Goal: Information Seeking & Learning: Learn about a topic

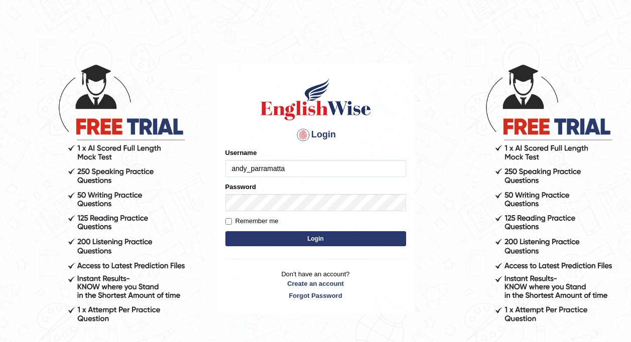
type input "andy_parramatta"
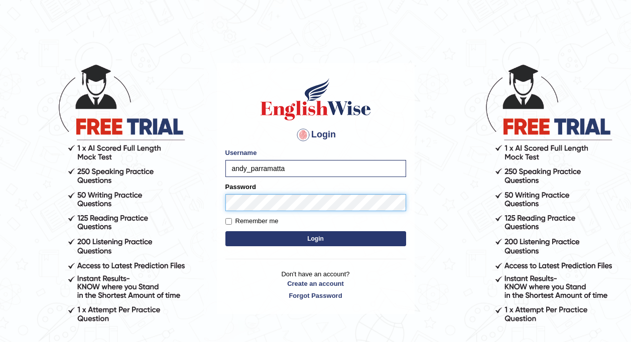
click at [225, 231] on button "Login" at bounding box center [315, 238] width 181 height 15
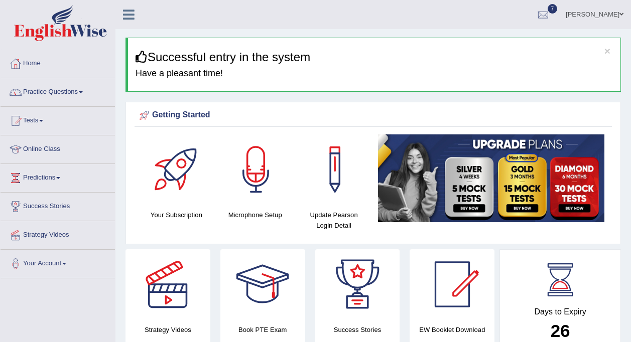
drag, startPoint x: 52, startPoint y: 88, endPoint x: 61, endPoint y: 88, distance: 8.5
click at [52, 88] on link "Practice Questions" at bounding box center [58, 90] width 114 height 25
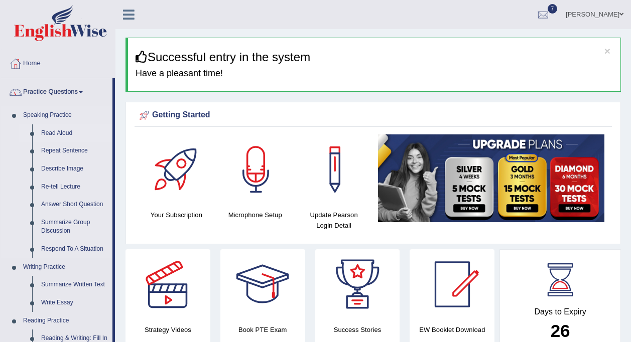
click at [70, 136] on link "Read Aloud" at bounding box center [75, 133] width 76 height 18
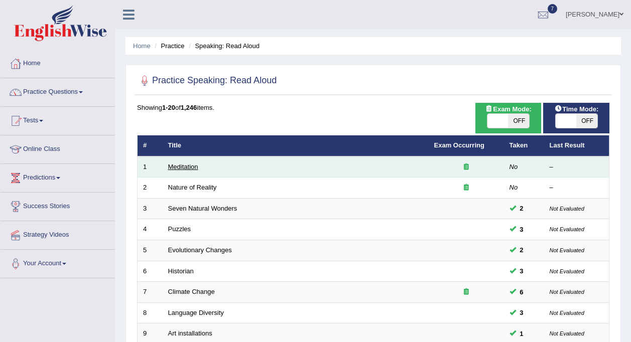
click at [178, 168] on link "Meditation" at bounding box center [183, 167] width 30 height 8
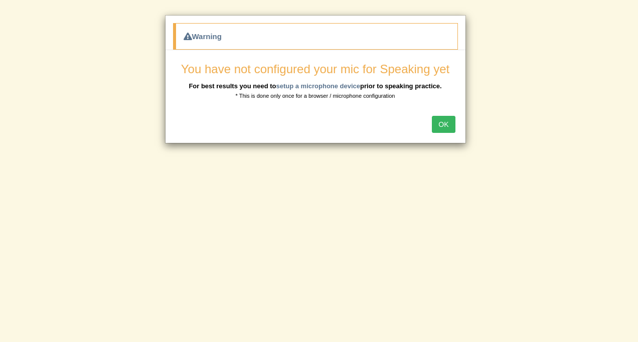
click at [436, 290] on div "Warning You have not configured your mic for Speaking yet For best results you …" at bounding box center [319, 171] width 638 height 342
click at [443, 123] on button "OK" at bounding box center [443, 124] width 23 height 17
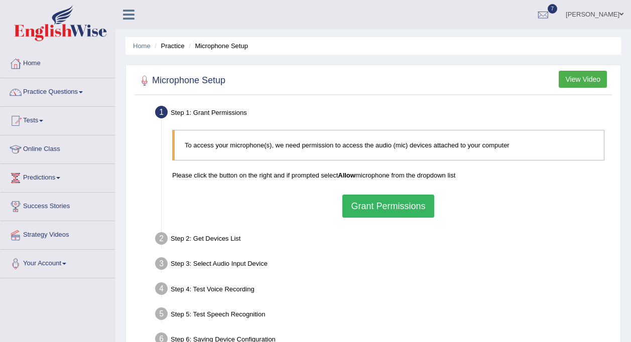
click at [373, 206] on button "Grant Permissions" at bounding box center [387, 206] width 91 height 23
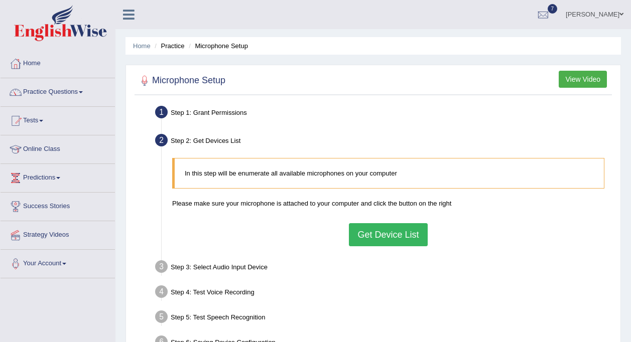
click at [401, 238] on button "Get Device List" at bounding box center [388, 234] width 78 height 23
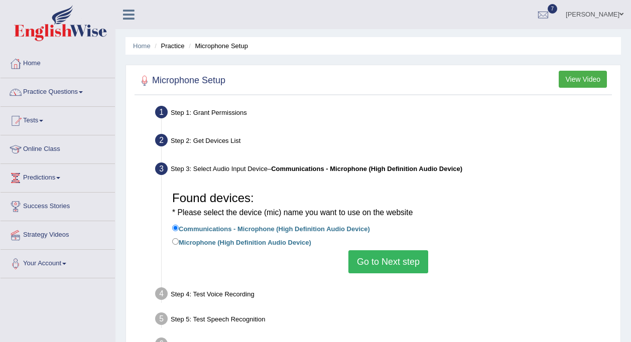
click at [384, 265] on button "Go to Next step" at bounding box center [388, 261] width 80 height 23
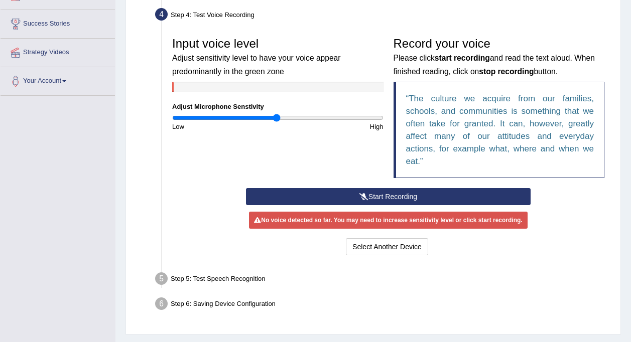
scroll to position [158, 0]
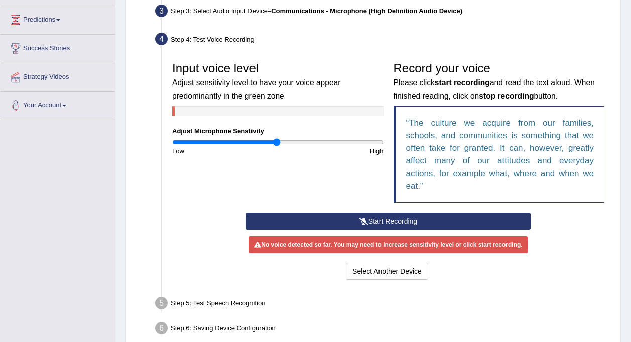
click at [363, 225] on button "Start Recording" at bounding box center [388, 221] width 285 height 17
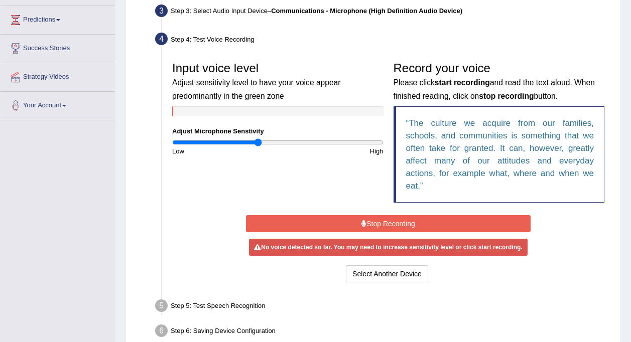
drag, startPoint x: 269, startPoint y: 143, endPoint x: 258, endPoint y: 144, distance: 11.1
type input "0.82"
click at [258, 144] on input "range" at bounding box center [277, 143] width 211 height 8
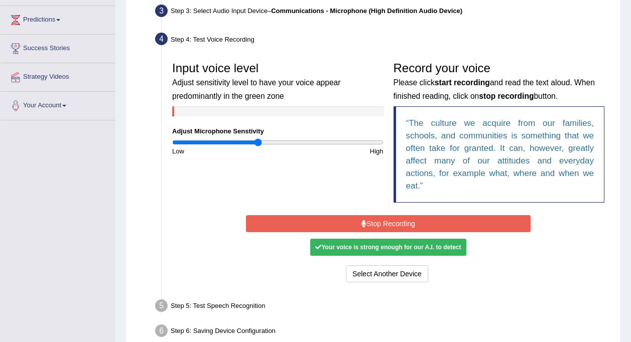
drag, startPoint x: 245, startPoint y: 138, endPoint x: 228, endPoint y: 138, distance: 16.6
click at [228, 138] on div "Input voice level Adjust sensitivity level to have your voice appear predominan…" at bounding box center [277, 106] width 221 height 99
click at [424, 229] on button "Stop Recording" at bounding box center [388, 223] width 285 height 17
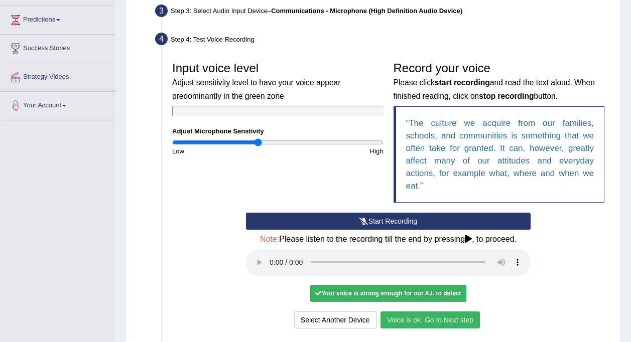
click at [436, 322] on button "Voice is ok. Go to Next step" at bounding box center [429, 320] width 99 height 17
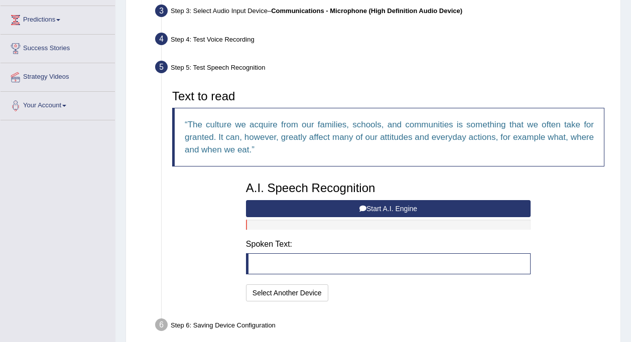
click at [373, 200] on button "Start A.I. Engine" at bounding box center [388, 208] width 285 height 17
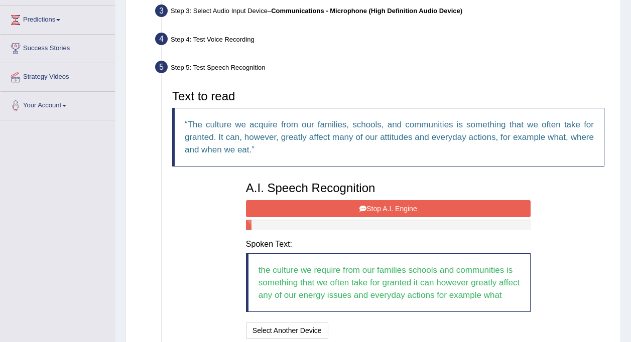
click at [399, 206] on button "Stop A.I. Engine" at bounding box center [388, 208] width 285 height 17
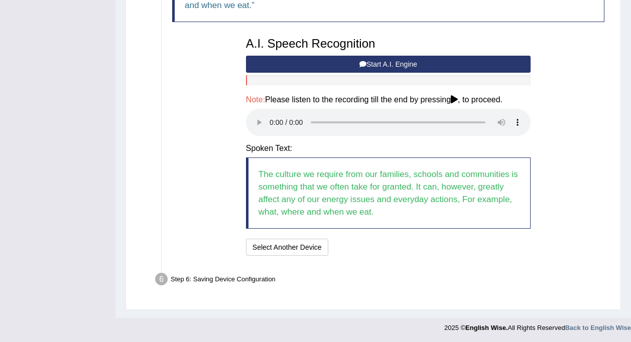
scroll to position [304, 0]
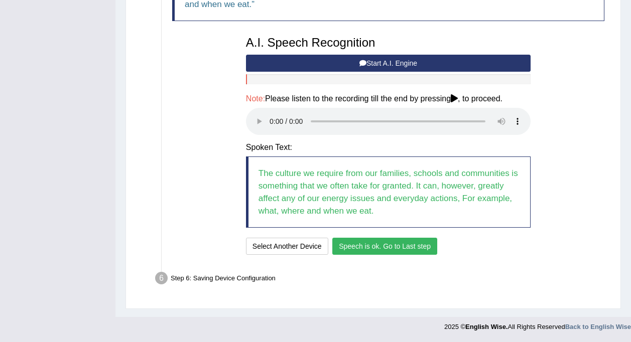
click at [364, 249] on button "Speech is ok. Go to Last step" at bounding box center [384, 246] width 105 height 17
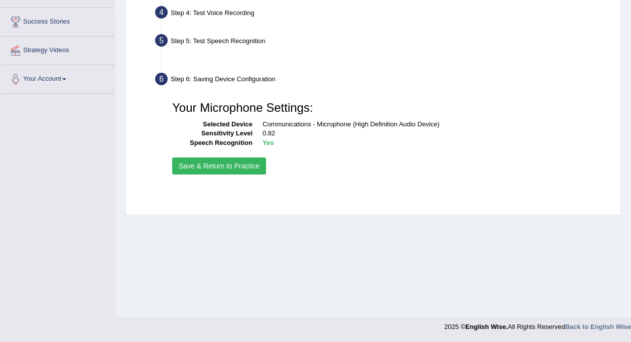
scroll to position [185, 0]
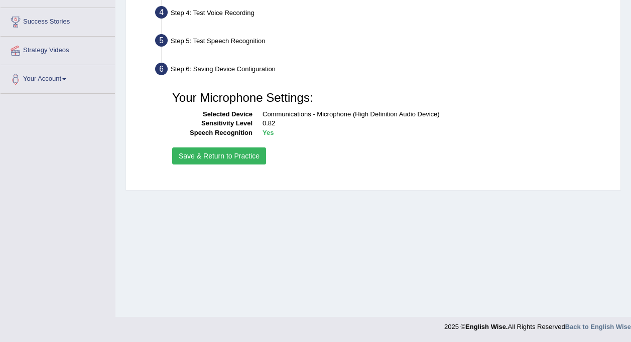
click at [247, 158] on button "Save & Return to Practice" at bounding box center [219, 156] width 94 height 17
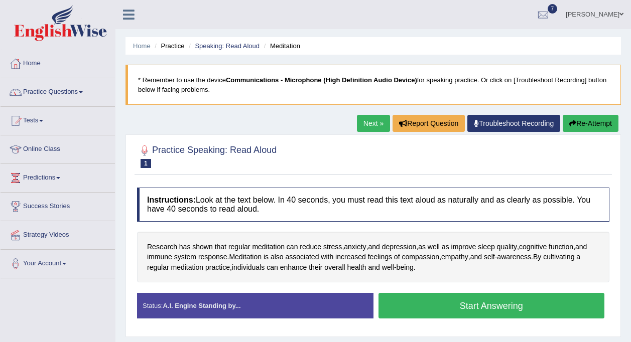
click at [495, 310] on button "Start Answering" at bounding box center [491, 306] width 226 height 26
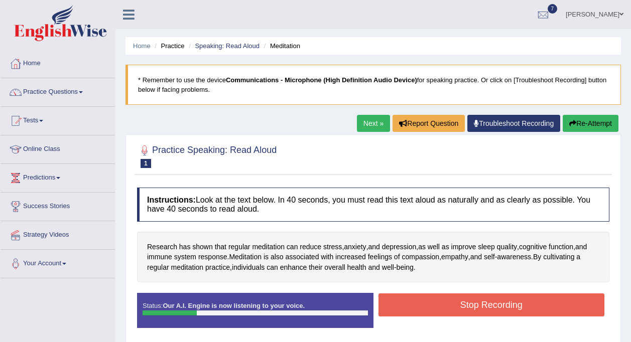
click at [469, 317] on button "Stop Recording" at bounding box center [491, 305] width 226 height 23
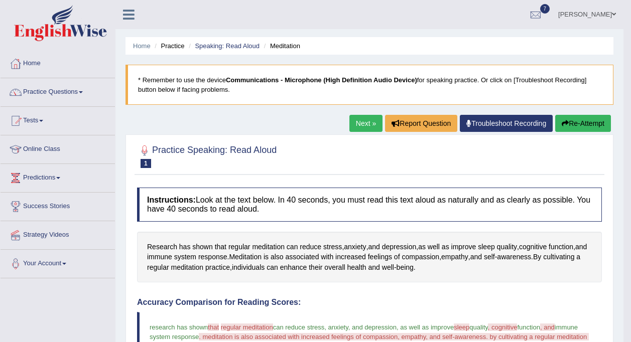
click at [478, 124] on link "Troubleshoot Recording" at bounding box center [506, 123] width 93 height 17
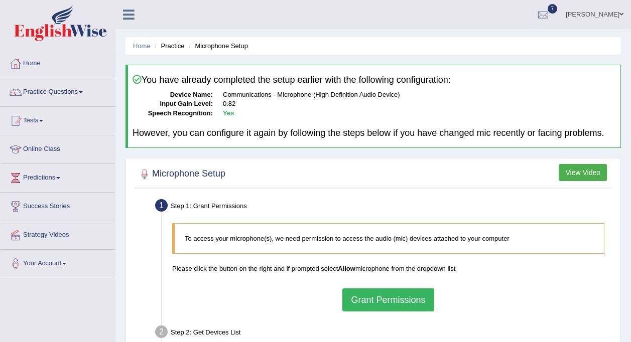
click at [400, 300] on button "Grant Permissions" at bounding box center [387, 300] width 91 height 23
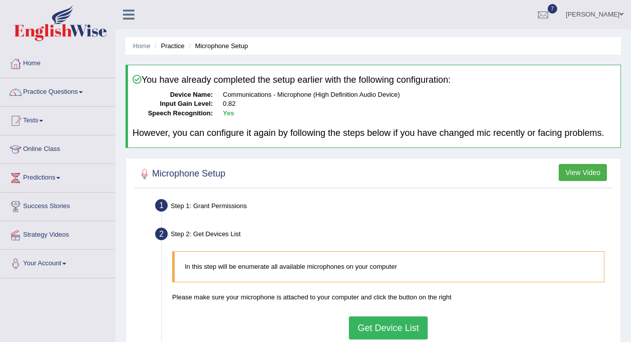
click at [377, 327] on button "Get Device List" at bounding box center [388, 328] width 78 height 23
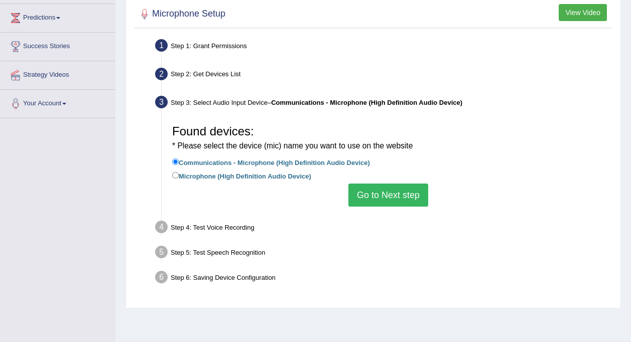
scroll to position [185, 0]
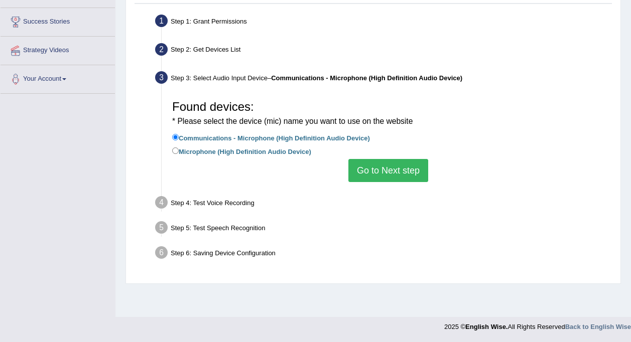
click at [289, 151] on label "Microphone (High Definition Audio Device)" at bounding box center [241, 151] width 139 height 11
click at [179, 151] on input "Microphone (High Definition Audio Device)" at bounding box center [175, 151] width 7 height 7
radio input "true"
click at [363, 162] on button "Go to Next step" at bounding box center [388, 170] width 80 height 23
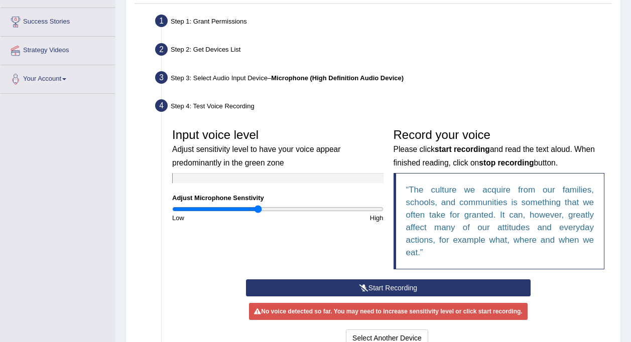
click at [372, 285] on button "Start Recording" at bounding box center [388, 288] width 285 height 17
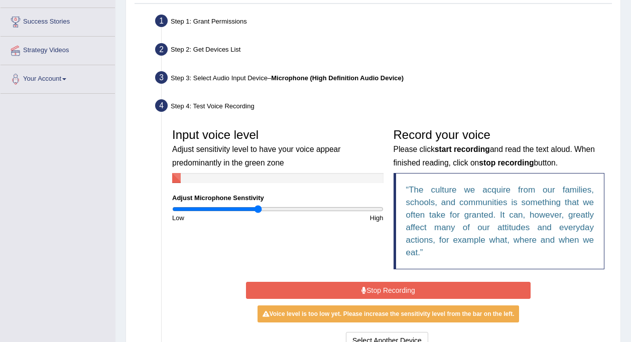
drag, startPoint x: 280, startPoint y: 205, endPoint x: 289, endPoint y: 205, distance: 9.0
click at [289, 205] on div "Input voice level Adjust sensitivity level to have your voice appear predominan…" at bounding box center [277, 172] width 221 height 99
click at [290, 206] on div "Input voice level Adjust sensitivity level to have your voice appear predominan…" at bounding box center [277, 172] width 221 height 99
click at [293, 207] on input "range" at bounding box center [277, 209] width 211 height 8
click at [283, 204] on div "Input voice level Adjust sensitivity level to have your voice appear predominan…" at bounding box center [277, 172] width 221 height 99
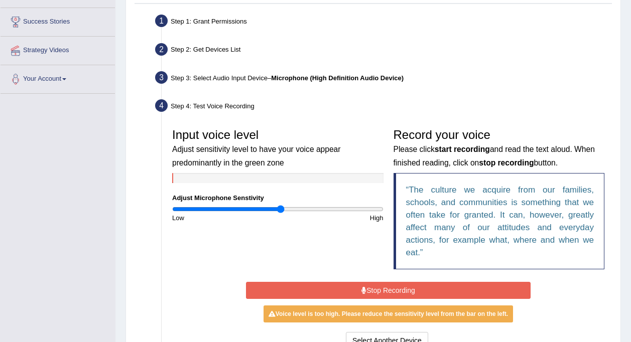
click at [281, 207] on input "range" at bounding box center [277, 209] width 211 height 8
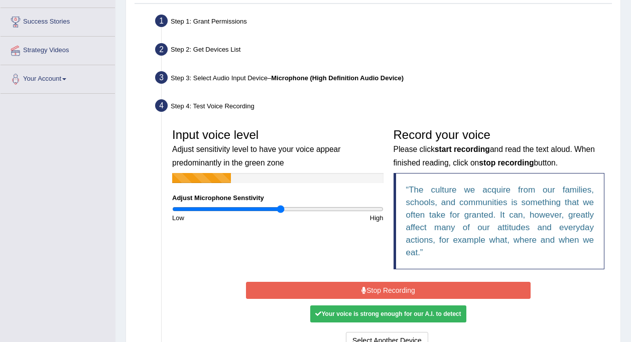
click at [282, 210] on input "range" at bounding box center [277, 209] width 211 height 8
click at [284, 210] on input "range" at bounding box center [277, 209] width 211 height 8
type input "1.1"
click at [286, 210] on input "range" at bounding box center [277, 209] width 211 height 8
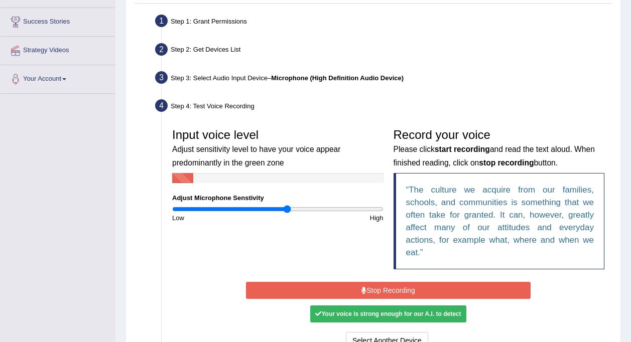
click at [427, 296] on button "Stop Recording" at bounding box center [388, 290] width 285 height 17
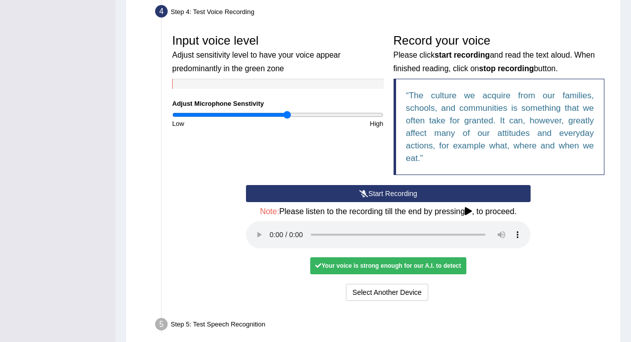
scroll to position [285, 0]
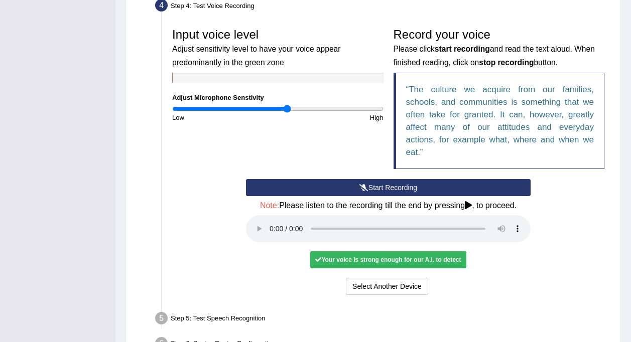
click at [439, 218] on div "Note: Please listen to the recording till the end by pressing , to proceed." at bounding box center [388, 223] width 285 height 44
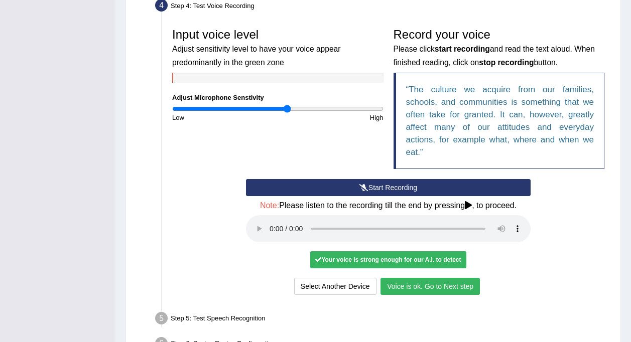
click at [428, 284] on button "Voice is ok. Go to Next step" at bounding box center [429, 286] width 99 height 17
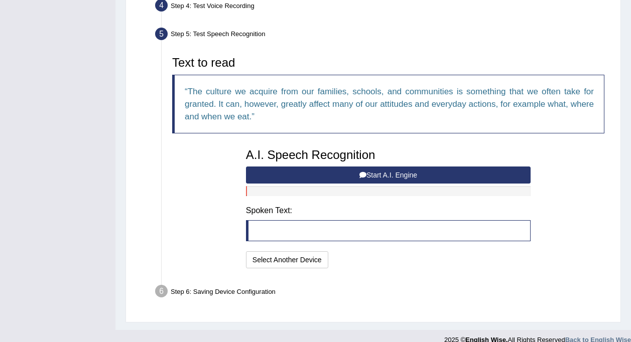
click at [360, 182] on button "Start A.I. Engine" at bounding box center [388, 175] width 285 height 17
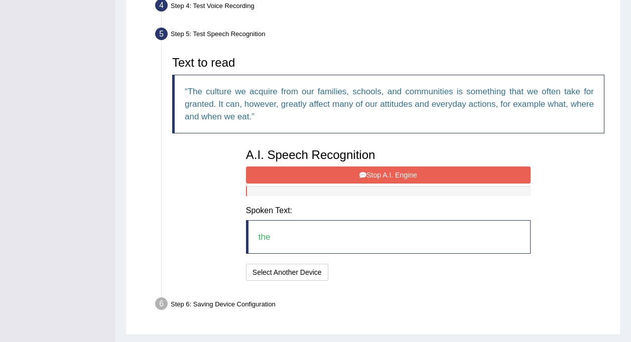
click at [369, 179] on button "Stop A.I. Engine" at bounding box center [388, 175] width 285 height 17
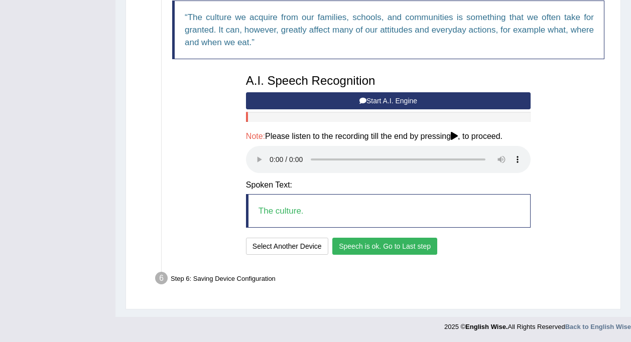
click at [372, 254] on button "Speech is ok. Go to Last step" at bounding box center [384, 246] width 105 height 17
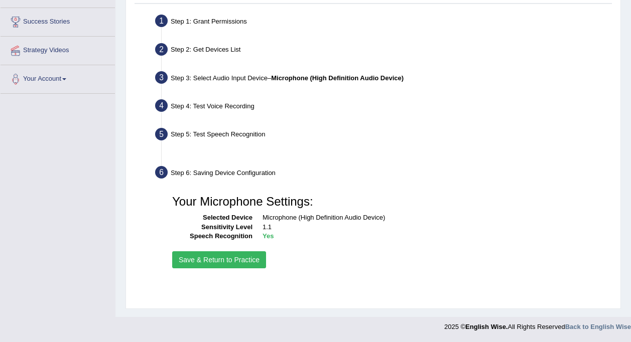
scroll to position [185, 0]
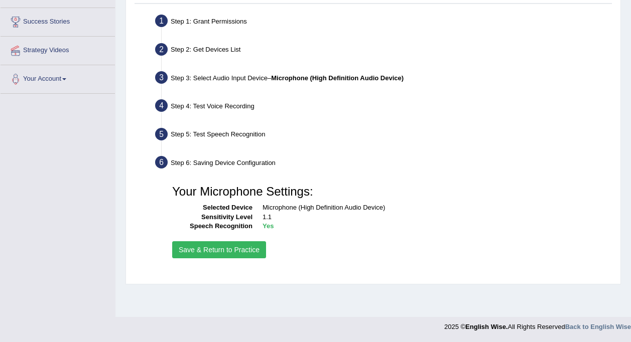
click at [224, 255] on button "Save & Return to Practice" at bounding box center [219, 249] width 94 height 17
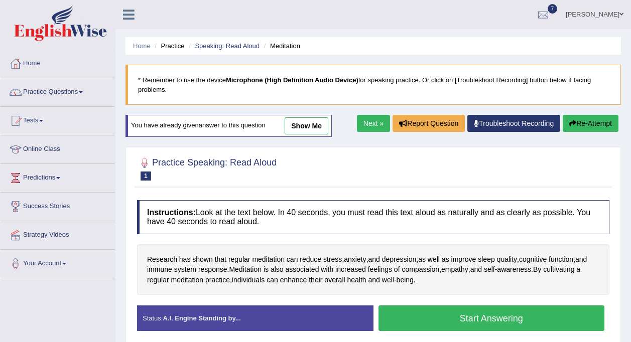
drag, startPoint x: 380, startPoint y: 175, endPoint x: 379, endPoint y: 184, distance: 8.7
click at [381, 175] on div at bounding box center [373, 168] width 472 height 31
click at [407, 315] on button "Start Answering" at bounding box center [491, 319] width 226 height 26
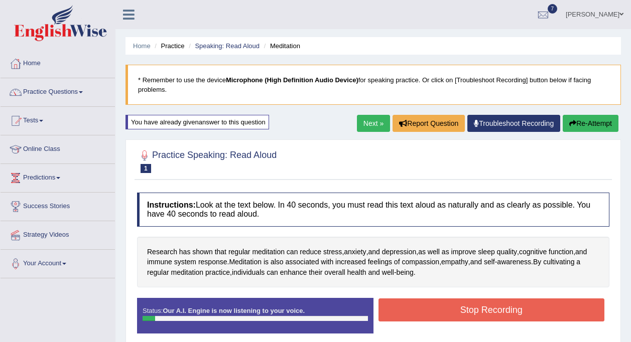
drag, startPoint x: 487, startPoint y: 300, endPoint x: 479, endPoint y: 295, distance: 9.7
click at [483, 298] on div "Status: Our A.I. Engine is now listening to your voice. Start Answering Stop Re…" at bounding box center [373, 320] width 472 height 45
click at [474, 306] on button "Stop Recording" at bounding box center [491, 310] width 226 height 23
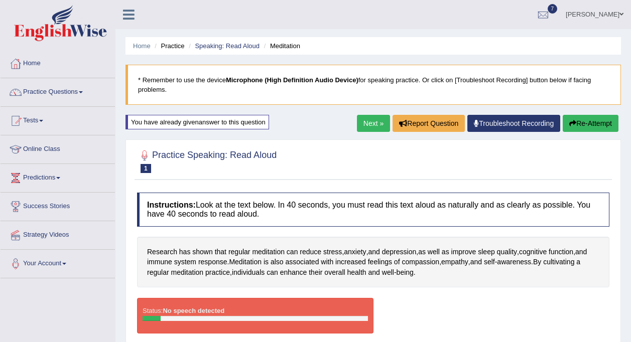
drag, startPoint x: 387, startPoint y: 199, endPoint x: 477, endPoint y: 163, distance: 97.0
click at [387, 200] on h4 "Instructions: Look at the text below. In 40 seconds, you must read this text al…" at bounding box center [373, 210] width 472 height 34
click at [605, 119] on button "Re-Attempt" at bounding box center [591, 123] width 56 height 17
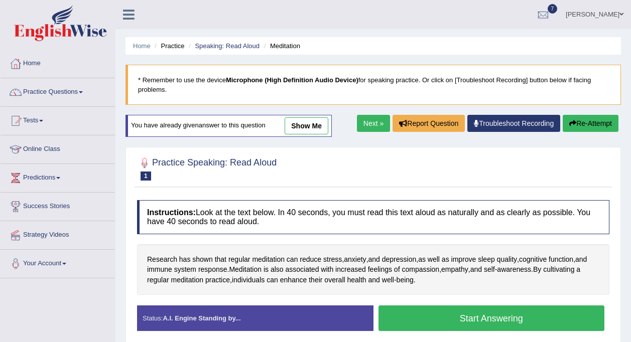
click at [451, 325] on button "Start Answering" at bounding box center [491, 319] width 226 height 26
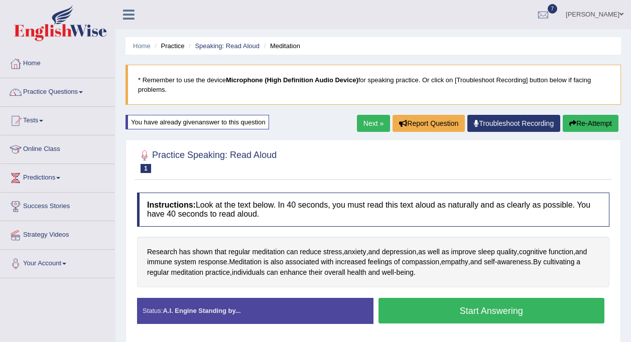
click at [494, 323] on button "Start Answering" at bounding box center [491, 311] width 226 height 26
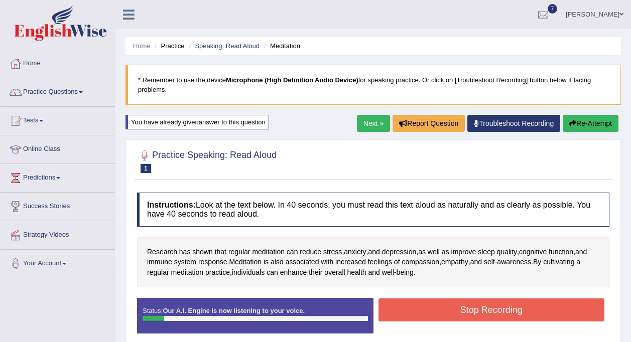
scroll to position [185, 0]
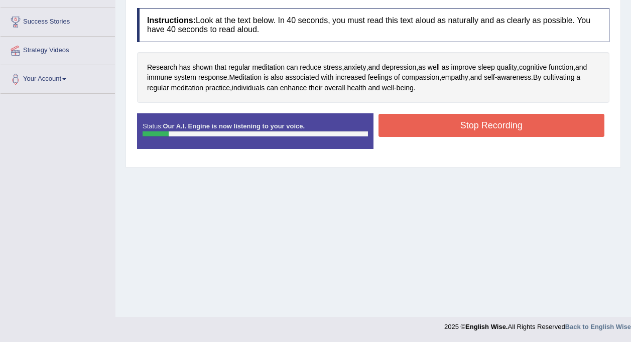
click at [445, 114] on button "Stop Recording" at bounding box center [491, 125] width 226 height 23
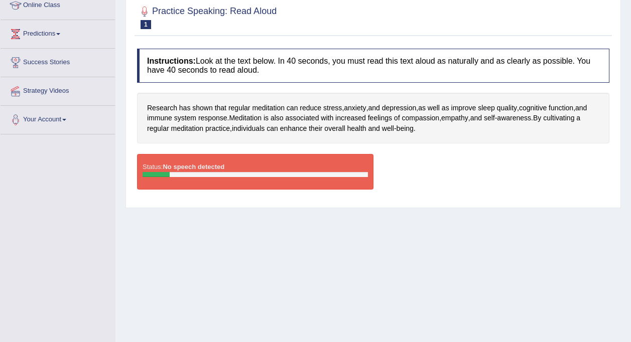
scroll to position [0, 0]
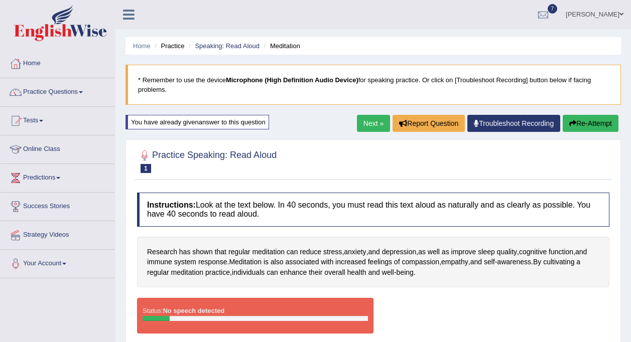
click at [592, 124] on button "Re-Attempt" at bounding box center [591, 123] width 56 height 17
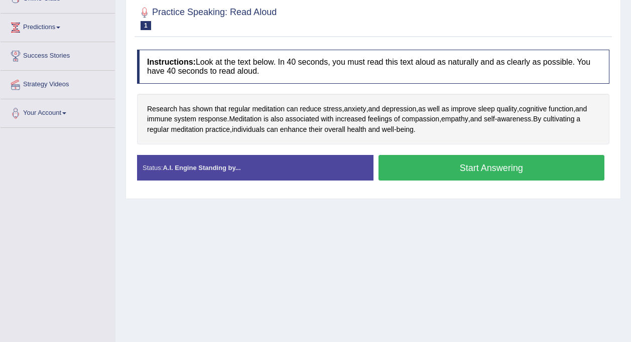
click at [396, 171] on button "Start Answering" at bounding box center [491, 168] width 226 height 26
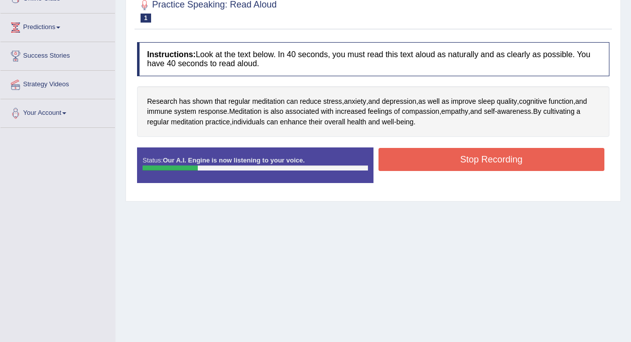
click at [463, 165] on button "Stop Recording" at bounding box center [491, 159] width 226 height 23
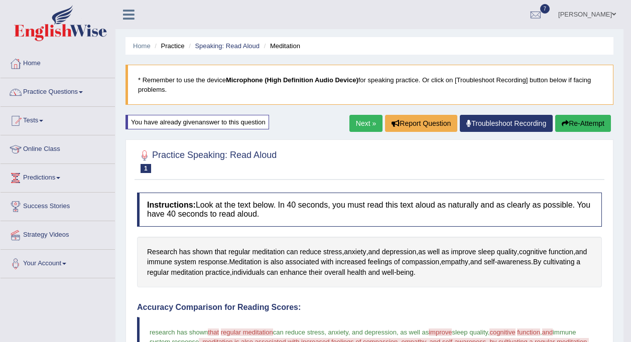
click at [562, 127] on button "Re-Attempt" at bounding box center [583, 123] width 56 height 17
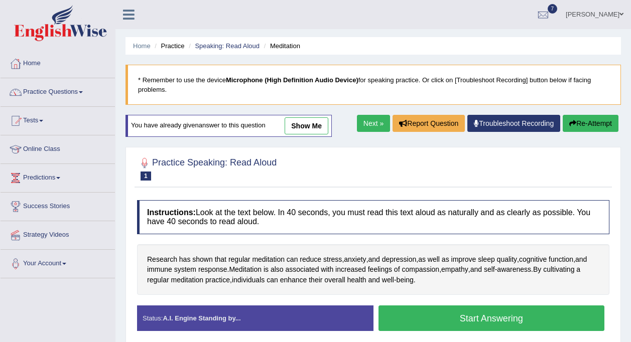
click at [414, 320] on button "Start Answering" at bounding box center [491, 319] width 226 height 26
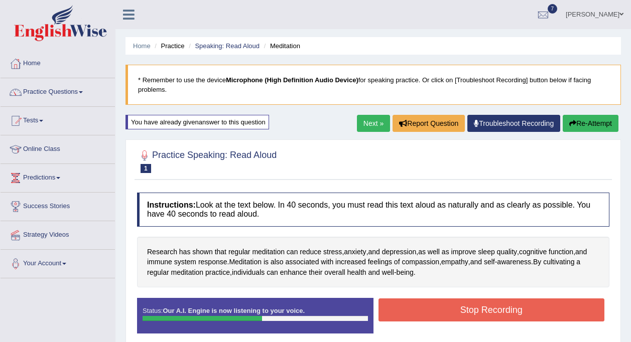
click at [433, 310] on button "Stop Recording" at bounding box center [491, 310] width 226 height 23
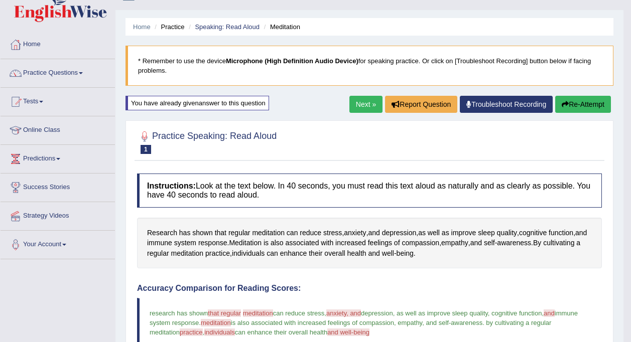
scroll to position [7, 0]
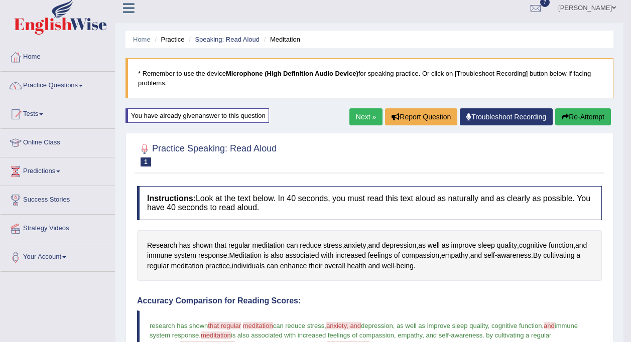
click at [349, 116] on link "Next »" at bounding box center [365, 116] width 33 height 17
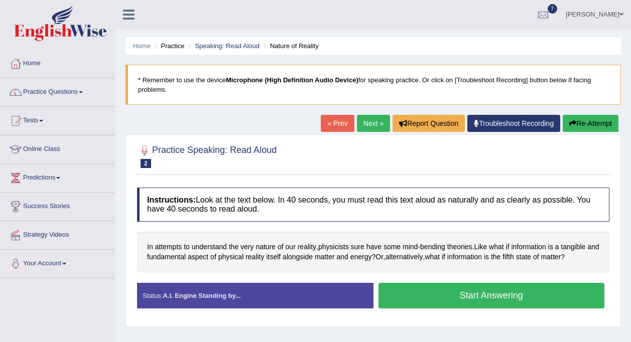
click at [396, 290] on button "Start Answering" at bounding box center [491, 296] width 226 height 26
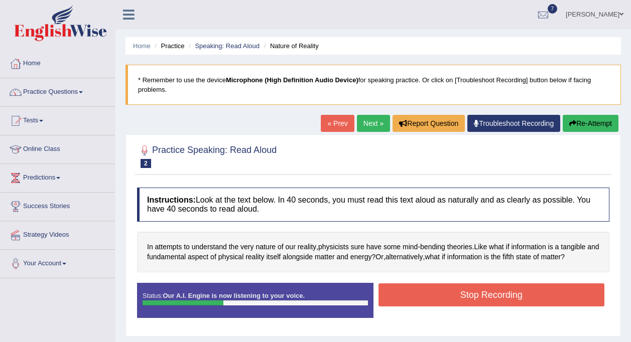
click at [449, 288] on button "Stop Recording" at bounding box center [491, 295] width 226 height 23
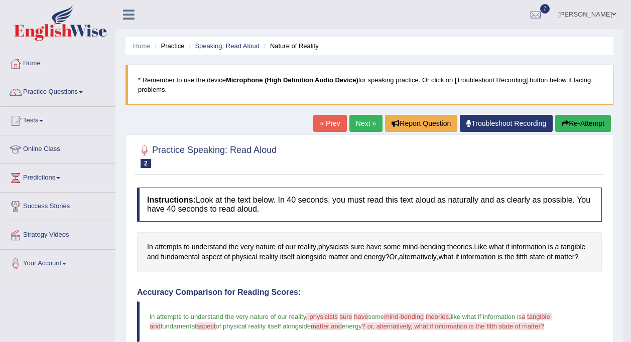
click at [357, 124] on link "Next »" at bounding box center [365, 123] width 33 height 17
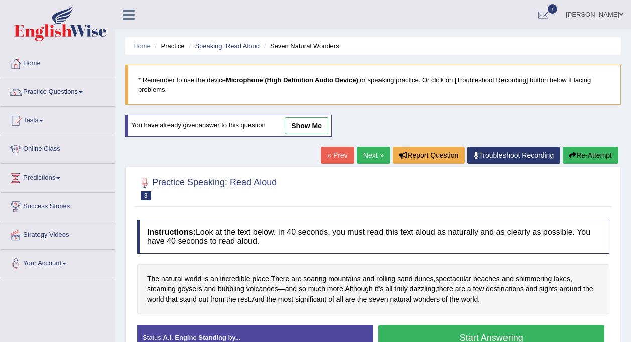
click at [400, 337] on button "Start Answering" at bounding box center [491, 338] width 226 height 26
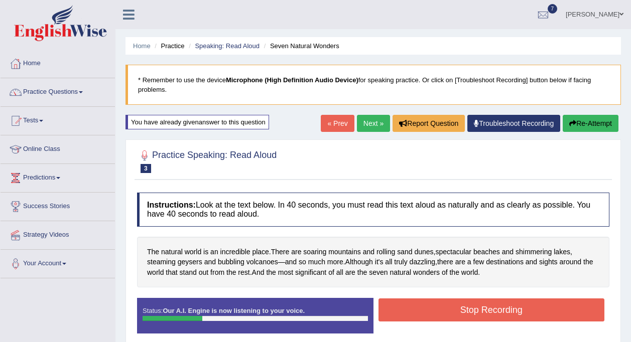
click at [442, 306] on button "Stop Recording" at bounding box center [491, 310] width 226 height 23
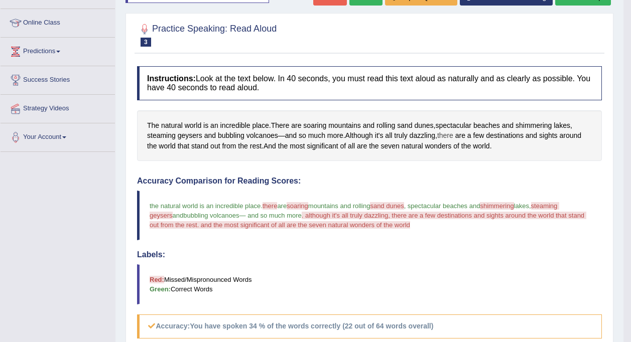
scroll to position [100, 0]
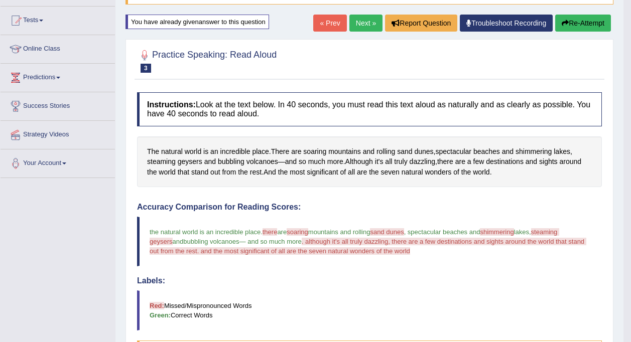
drag, startPoint x: 356, startPoint y: 28, endPoint x: 353, endPoint y: 33, distance: 6.3
click at [354, 29] on link "Next »" at bounding box center [365, 23] width 33 height 17
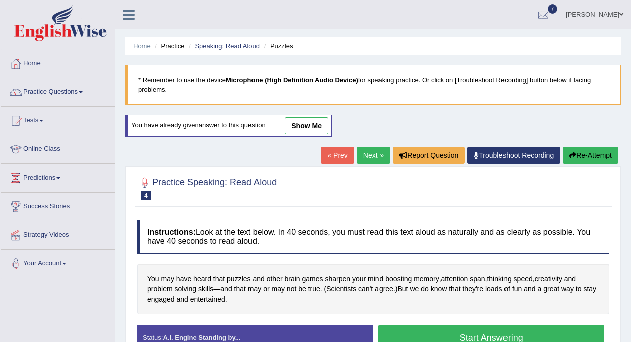
click at [449, 330] on button "Start Answering" at bounding box center [491, 338] width 226 height 26
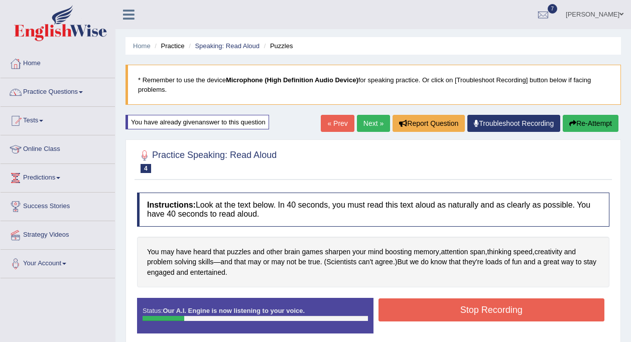
click at [425, 309] on button "Stop Recording" at bounding box center [491, 310] width 226 height 23
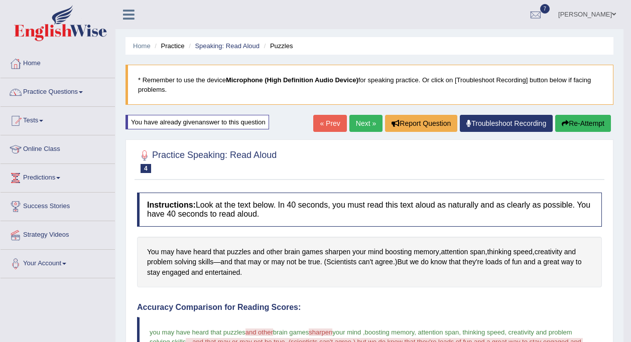
click at [568, 115] on button "Re-Attempt" at bounding box center [583, 123] width 56 height 17
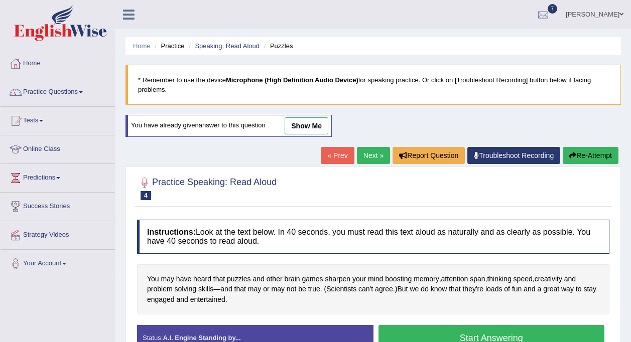
click at [424, 324] on div "Instructions: Look at the text below. In 40 seconds, you must read this text al…" at bounding box center [373, 289] width 477 height 149
click at [424, 330] on button "Start Answering" at bounding box center [491, 338] width 226 height 26
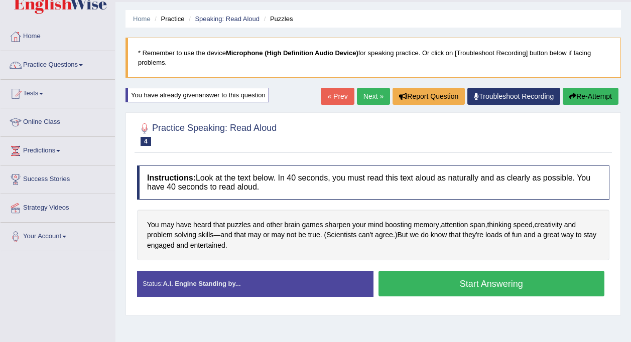
scroll to position [50, 0]
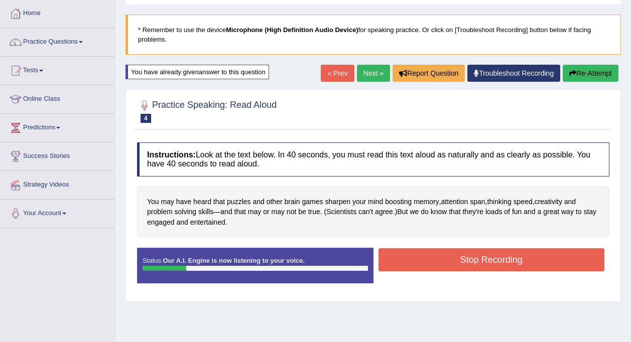
click at [461, 268] on button "Stop Recording" at bounding box center [491, 259] width 226 height 23
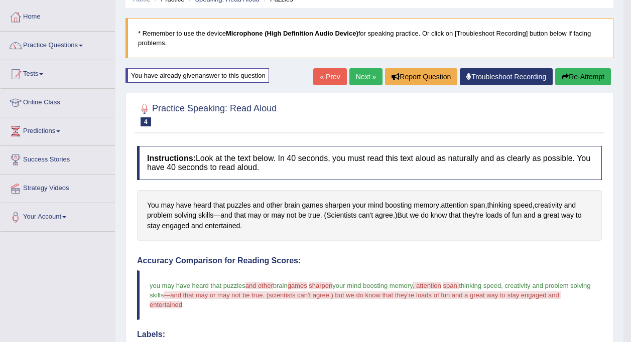
scroll to position [19, 0]
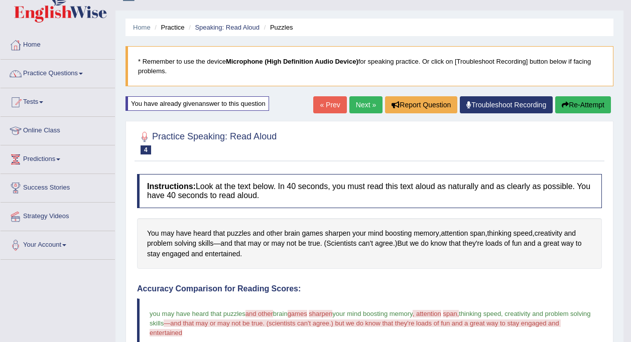
click at [171, 25] on li "Practice" at bounding box center [168, 28] width 32 height 10
click at [208, 26] on link "Speaking: Read Aloud" at bounding box center [227, 28] width 65 height 8
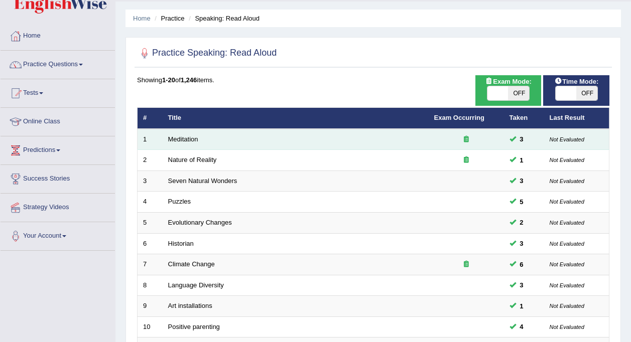
scroll to position [21, 0]
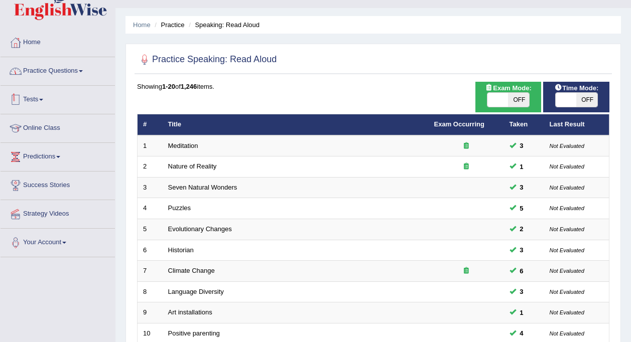
click at [57, 73] on link "Practice Questions" at bounding box center [58, 69] width 114 height 25
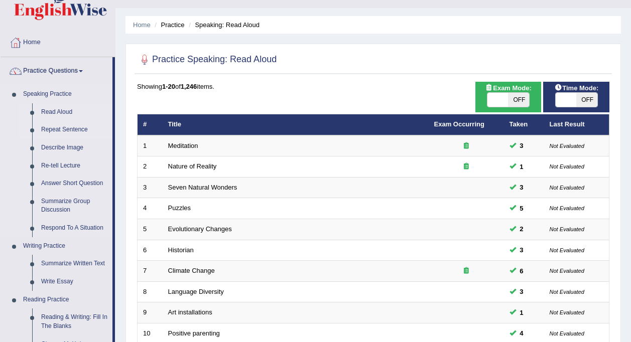
click at [69, 124] on link "Repeat Sentence" at bounding box center [75, 130] width 76 height 18
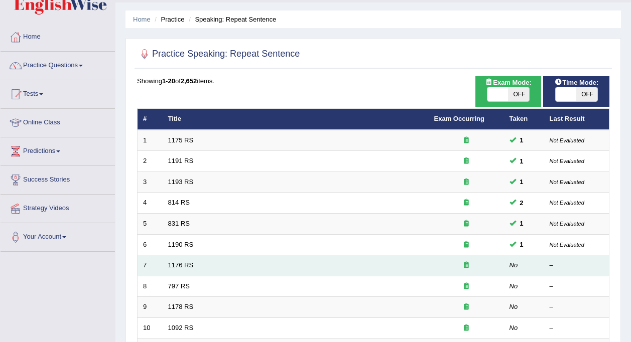
scroll to position [50, 0]
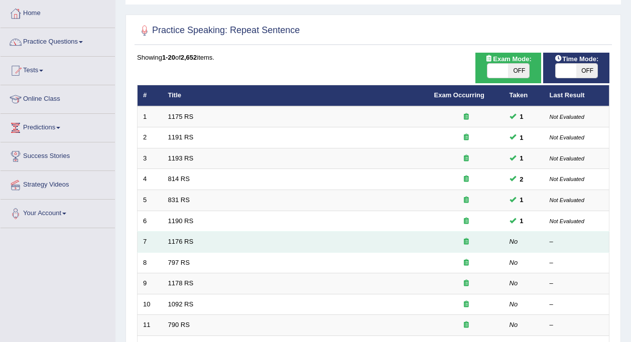
click at [178, 237] on td "1176 RS" at bounding box center [296, 242] width 266 height 21
click at [178, 241] on link "1176 RS" at bounding box center [181, 242] width 26 height 8
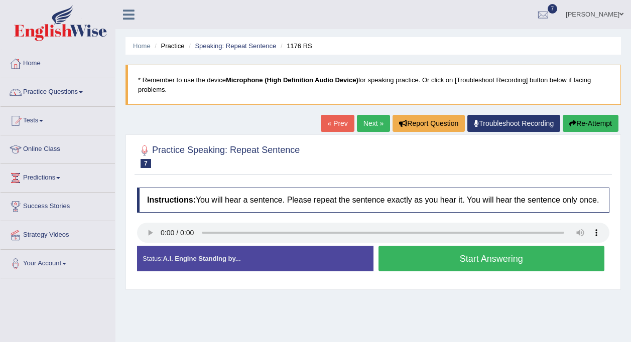
click at [501, 126] on link "Troubleshoot Recording" at bounding box center [513, 123] width 93 height 17
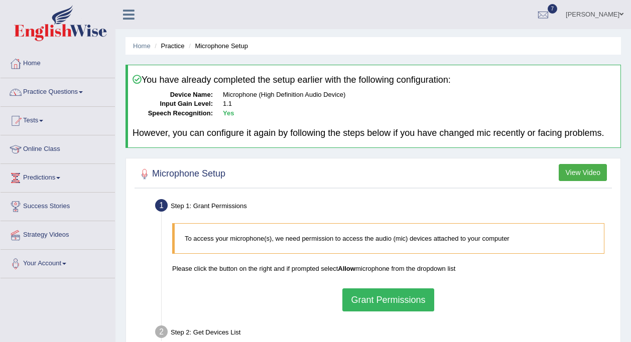
click at [393, 298] on button "Grant Permissions" at bounding box center [387, 300] width 91 height 23
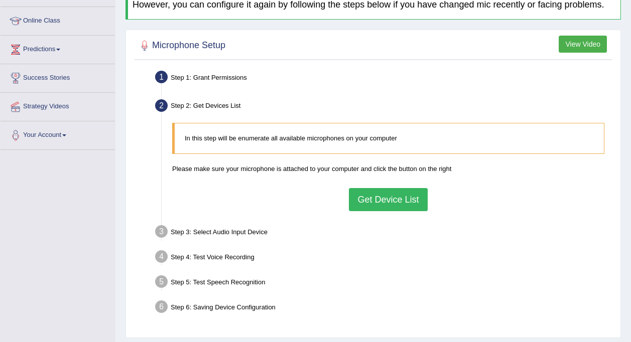
scroll to position [151, 0]
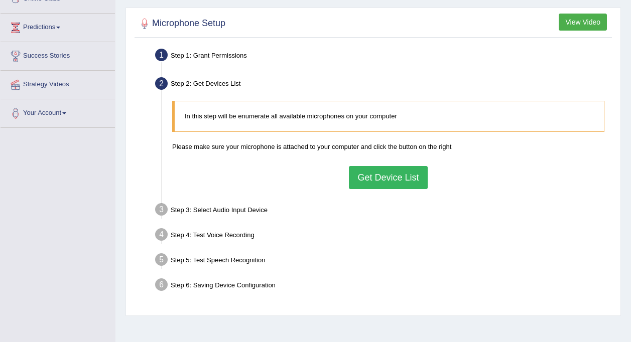
click at [425, 155] on div "In this step will be enumerate all available microphones on your computer Pleas…" at bounding box center [388, 145] width 442 height 98
click at [412, 170] on button "Get Device List" at bounding box center [388, 177] width 78 height 23
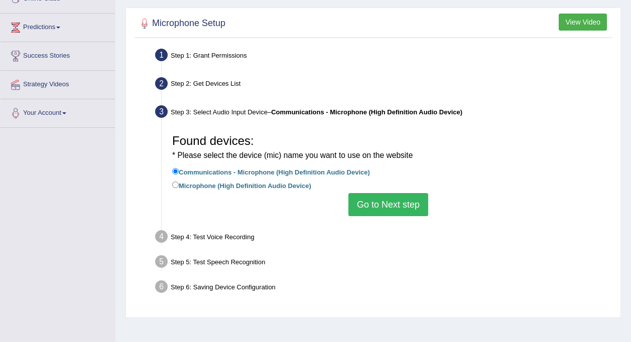
click at [223, 181] on label "Microphone (High Definition Audio Device)" at bounding box center [241, 185] width 139 height 11
drag, startPoint x: 223, startPoint y: 181, endPoint x: 237, endPoint y: 184, distance: 15.0
click at [237, 184] on label "Microphone (High Definition Audio Device)" at bounding box center [241, 185] width 139 height 11
click at [179, 184] on input "Microphone (High Definition Audio Device)" at bounding box center [175, 185] width 7 height 7
radio input "true"
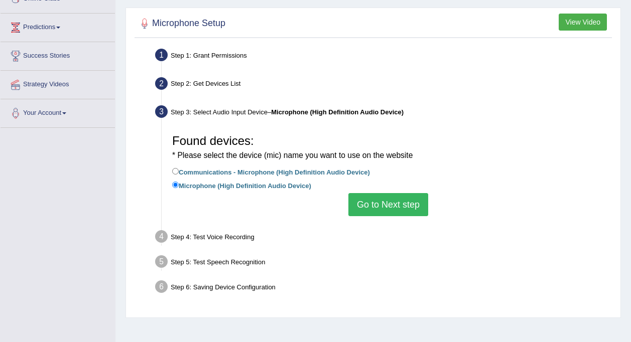
click at [279, 164] on div "Found devices: * Please select the device (mic) name you want to use on the web…" at bounding box center [388, 172] width 442 height 97
click at [281, 168] on label "Communications - Microphone (High Definition Audio Device)" at bounding box center [271, 171] width 198 height 11
click at [179, 168] on input "Communications - Microphone (High Definition Audio Device)" at bounding box center [175, 171] width 7 height 7
radio input "true"
click at [375, 200] on button "Go to Next step" at bounding box center [388, 204] width 80 height 23
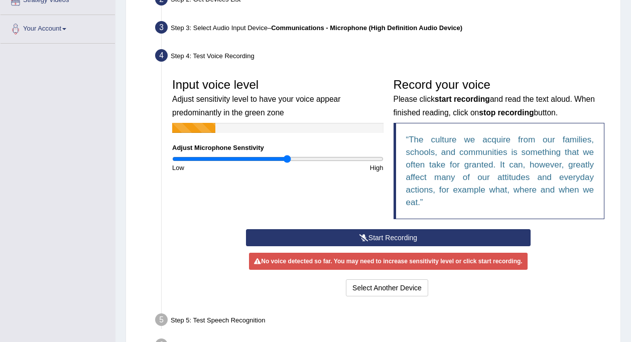
scroll to position [251, 0]
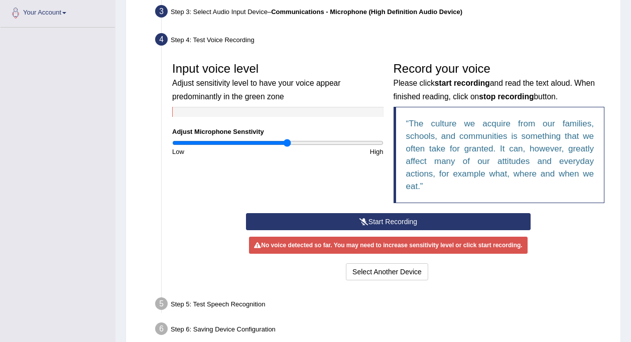
click at [391, 223] on button "Start Recording" at bounding box center [388, 221] width 285 height 17
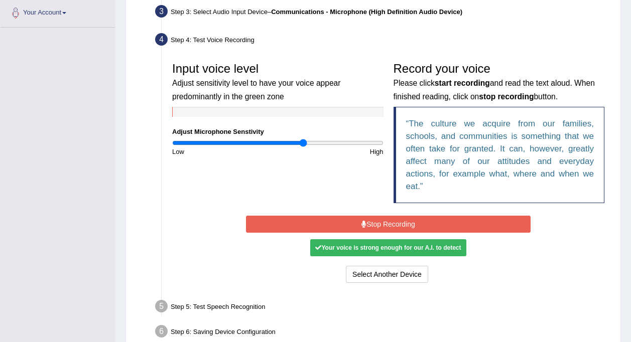
type input "1.26"
click at [303, 144] on input "range" at bounding box center [277, 143] width 211 height 8
click at [416, 223] on button "Stop Recording" at bounding box center [388, 224] width 285 height 17
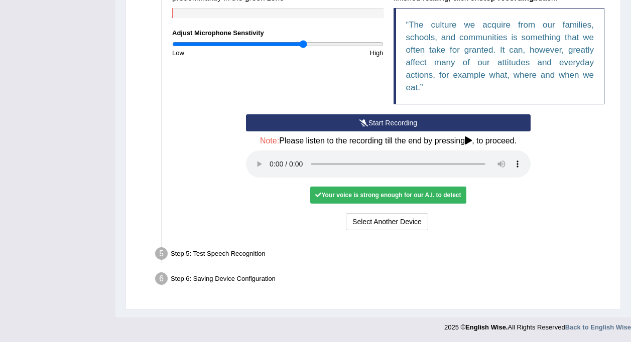
scroll to position [350, 0]
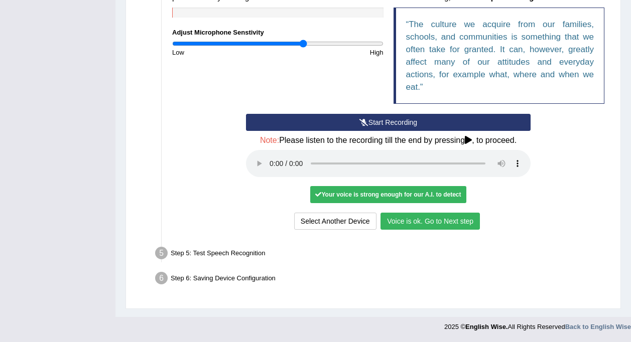
click at [457, 223] on button "Voice is ok. Go to Next step" at bounding box center [429, 221] width 99 height 17
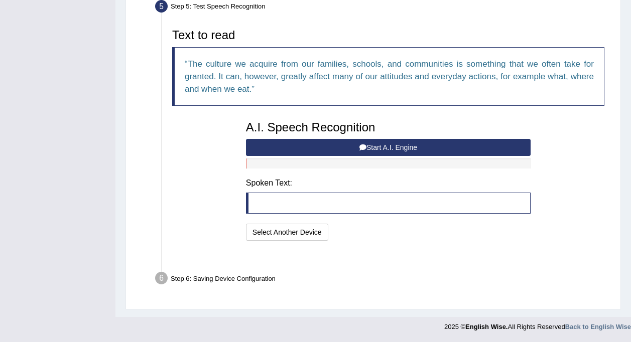
scroll to position [298, 0]
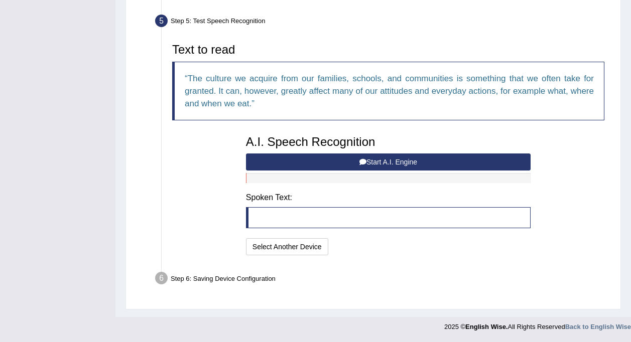
click at [355, 165] on button "Start A.I. Engine" at bounding box center [388, 162] width 285 height 17
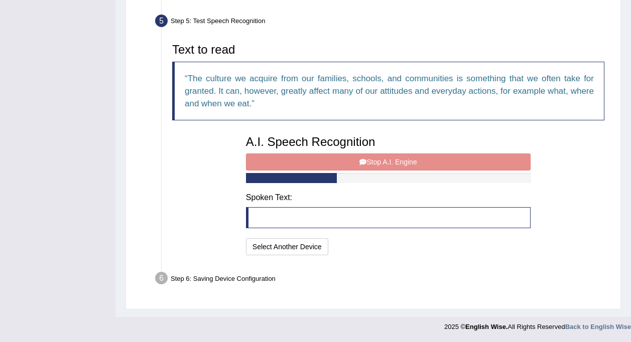
click at [355, 165] on div "A.I. Speech Recognition Start A.I. Engine Stop A.I. Engine Note: Please listen …" at bounding box center [388, 194] width 295 height 127
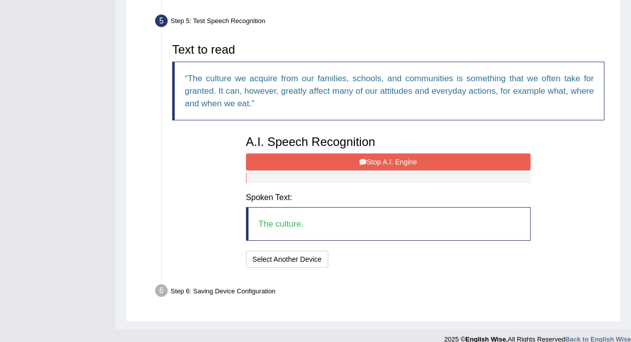
click at [410, 159] on button "Stop A.I. Engine" at bounding box center [388, 162] width 285 height 17
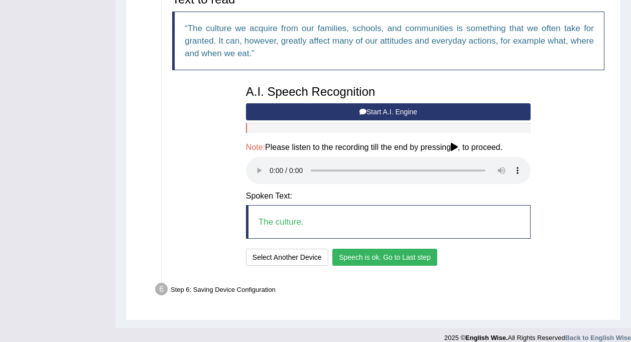
click at [376, 257] on button "Speech is ok. Go to Last step" at bounding box center [384, 257] width 105 height 17
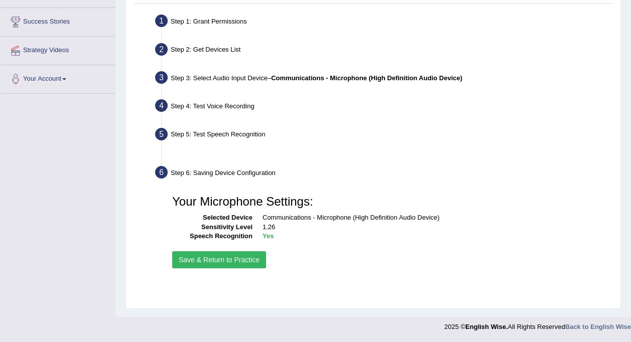
scroll to position [185, 0]
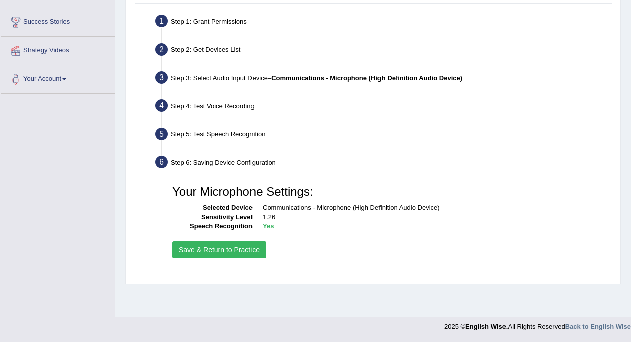
click at [232, 253] on button "Save & Return to Practice" at bounding box center [219, 249] width 94 height 17
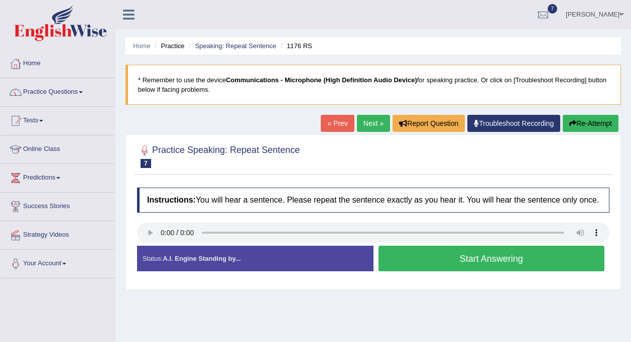
click at [488, 259] on button "Start Answering" at bounding box center [491, 259] width 226 height 26
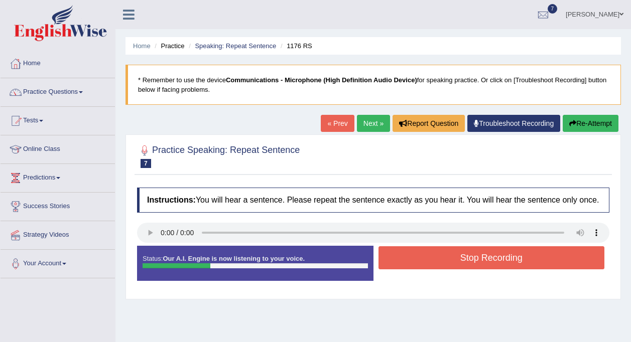
click at [441, 263] on button "Stop Recording" at bounding box center [491, 257] width 226 height 23
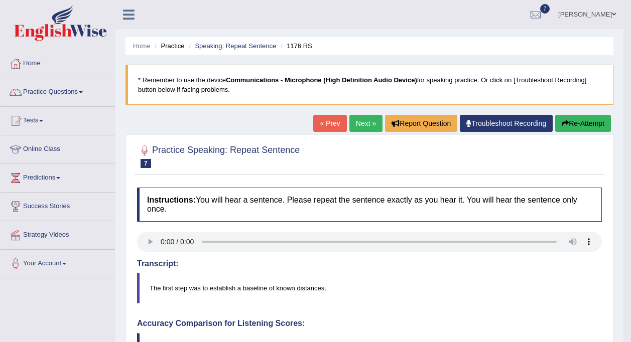
click at [368, 117] on link "Next »" at bounding box center [365, 123] width 33 height 17
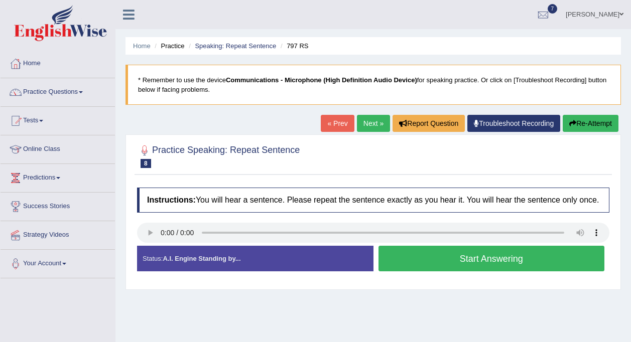
click at [426, 250] on div "Instructions: You will hear a sentence. Please repeat the sentence exactly as y…" at bounding box center [373, 234] width 477 height 102
click at [470, 260] on button "Start Answering" at bounding box center [491, 259] width 226 height 26
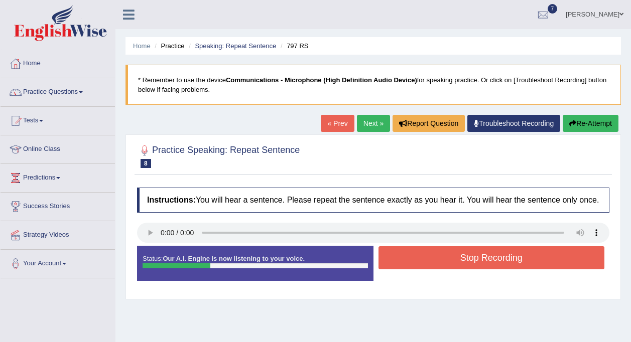
click at [515, 254] on button "Stop Recording" at bounding box center [491, 257] width 226 height 23
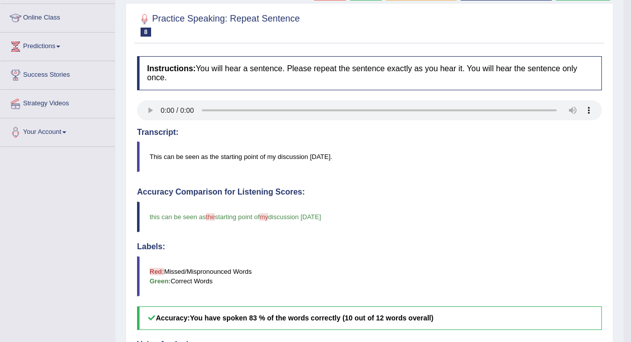
scroll to position [34, 0]
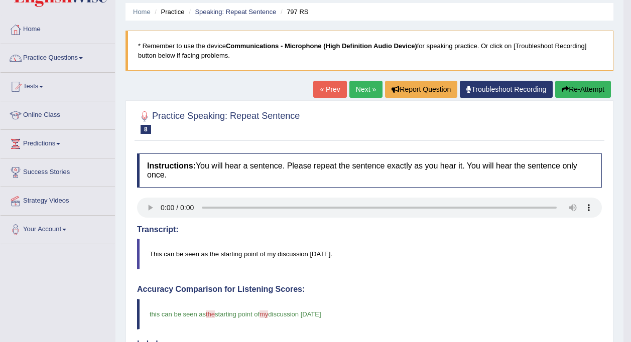
click at [365, 92] on link "Next »" at bounding box center [365, 89] width 33 height 17
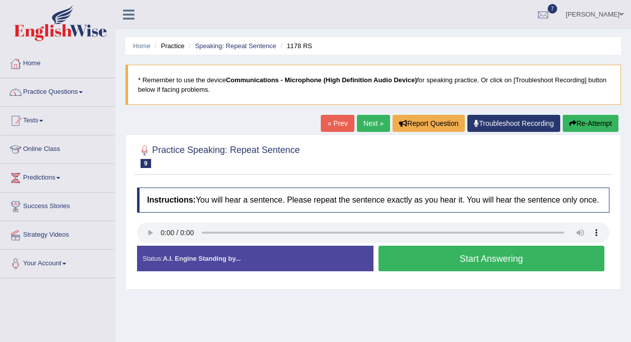
click at [441, 258] on button "Start Answering" at bounding box center [491, 259] width 226 height 26
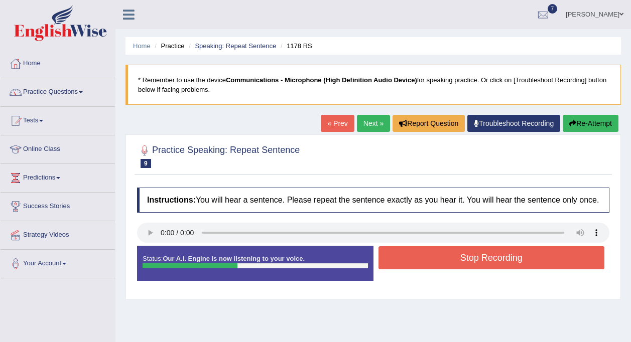
click at [479, 254] on button "Stop Recording" at bounding box center [491, 257] width 226 height 23
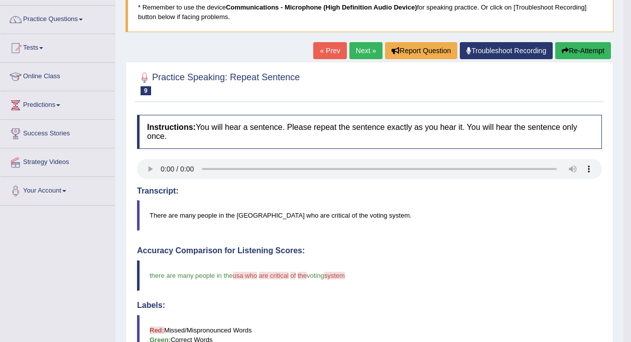
scroll to position [50, 0]
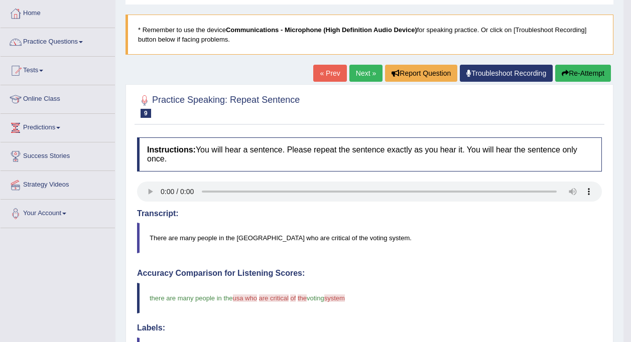
click at [370, 72] on link "Next »" at bounding box center [365, 73] width 33 height 17
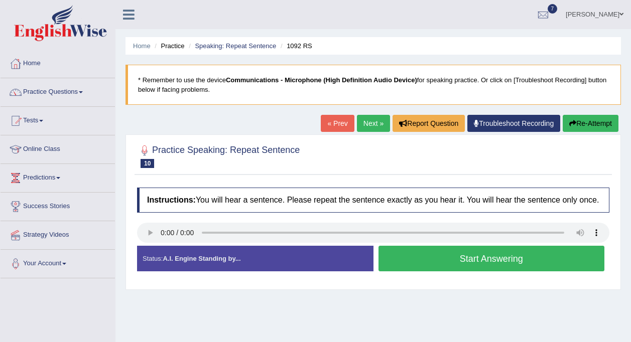
click at [461, 255] on button "Start Answering" at bounding box center [491, 259] width 226 height 26
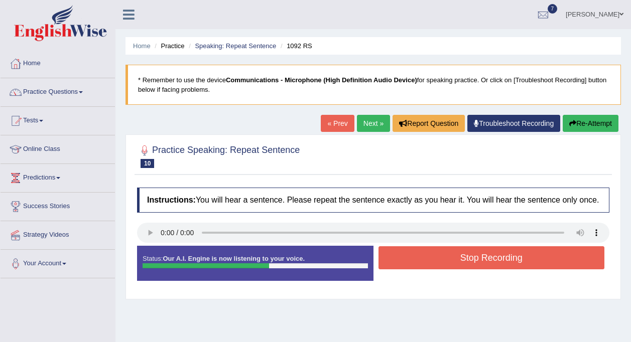
click at [492, 261] on button "Stop Recording" at bounding box center [491, 257] width 226 height 23
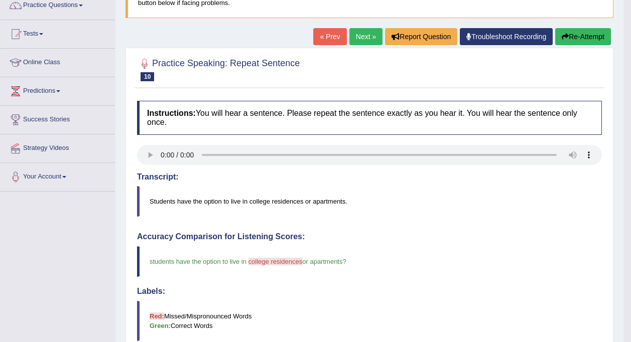
scroll to position [84, 0]
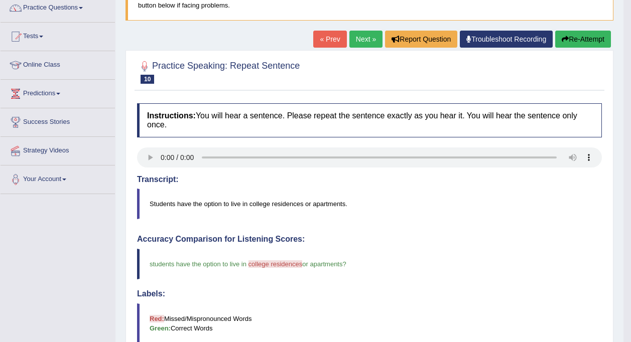
click at [579, 32] on button "Re-Attempt" at bounding box center [583, 39] width 56 height 17
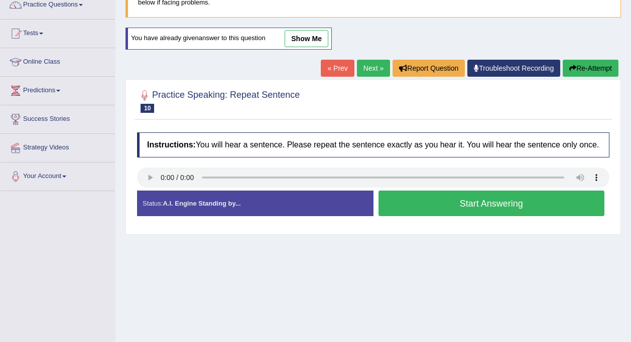
click at [469, 204] on button "Start Answering" at bounding box center [491, 204] width 226 height 26
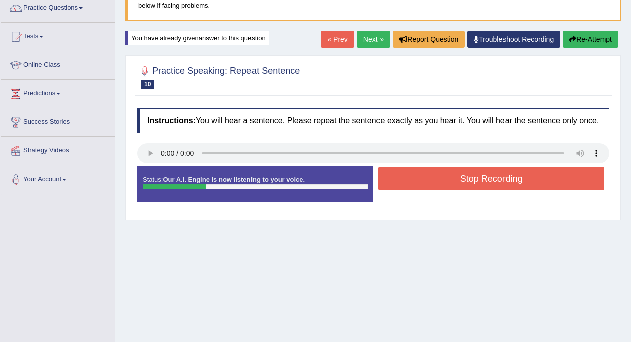
click at [421, 178] on button "Stop Recording" at bounding box center [491, 178] width 226 height 23
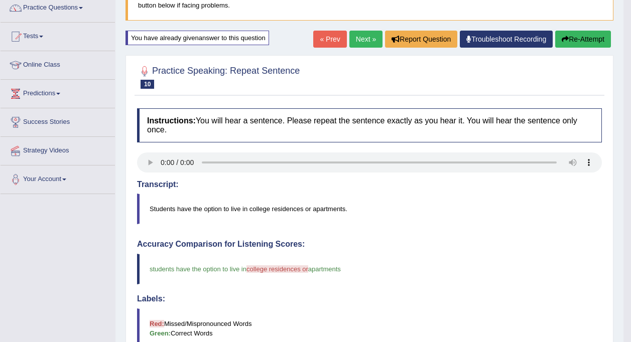
click at [357, 35] on link "Next »" at bounding box center [365, 39] width 33 height 17
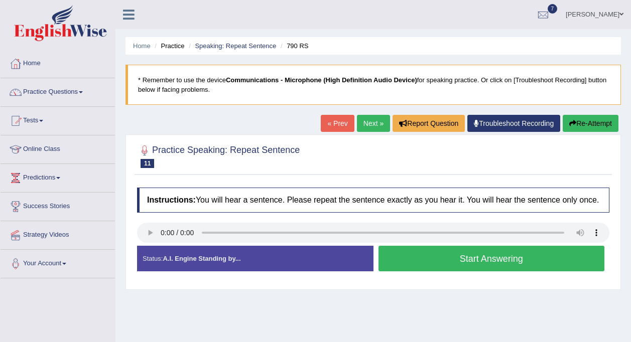
click at [399, 256] on button "Start Answering" at bounding box center [491, 259] width 226 height 26
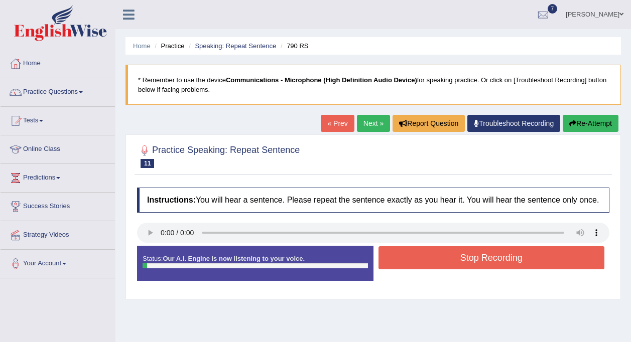
click at [398, 248] on button "Stop Recording" at bounding box center [491, 257] width 226 height 23
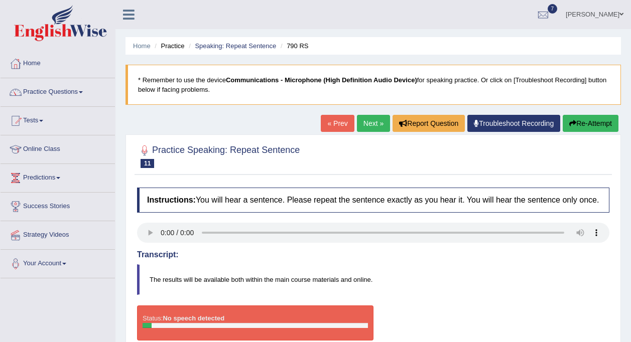
click at [442, 298] on div "Instructions: You will hear a sentence. Please repeat the sentence exactly as y…" at bounding box center [373, 268] width 477 height 171
